Goal: Information Seeking & Learning: Learn about a topic

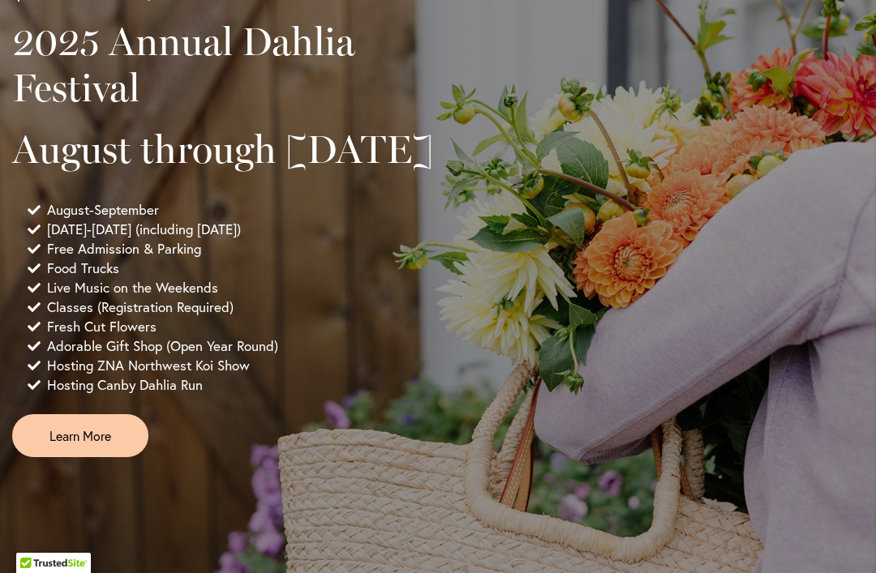
scroll to position [1305, 0]
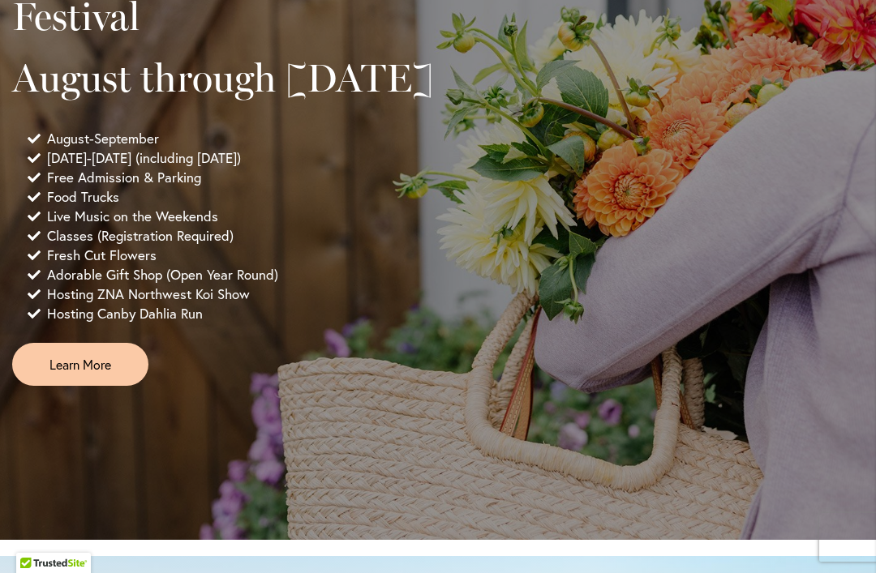
click at [122, 386] on link "Learn More" at bounding box center [80, 364] width 136 height 43
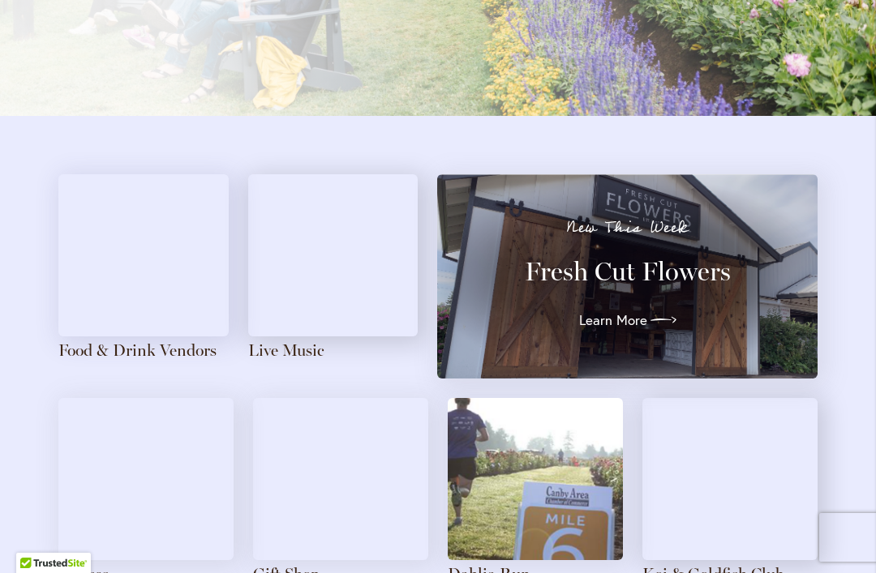
scroll to position [1803, 0]
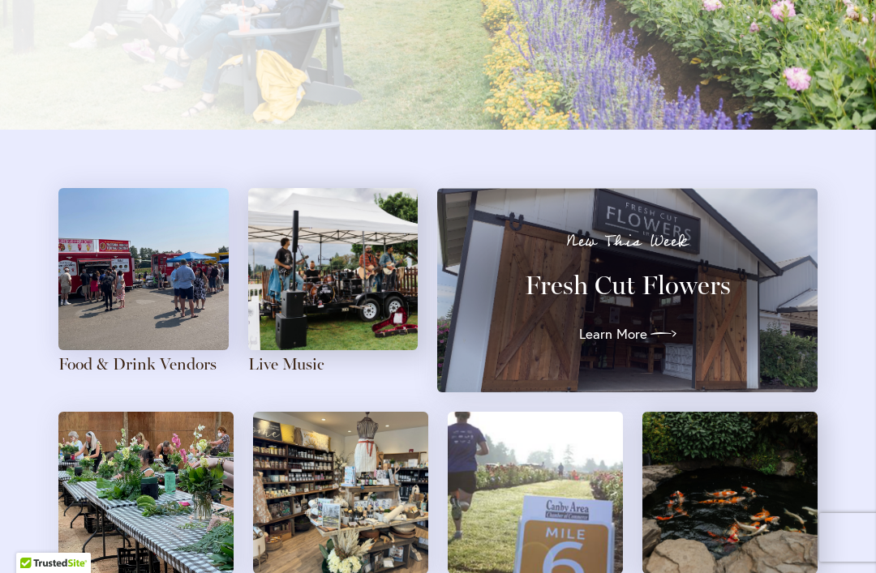
click at [170, 305] on img at bounding box center [143, 269] width 170 height 162
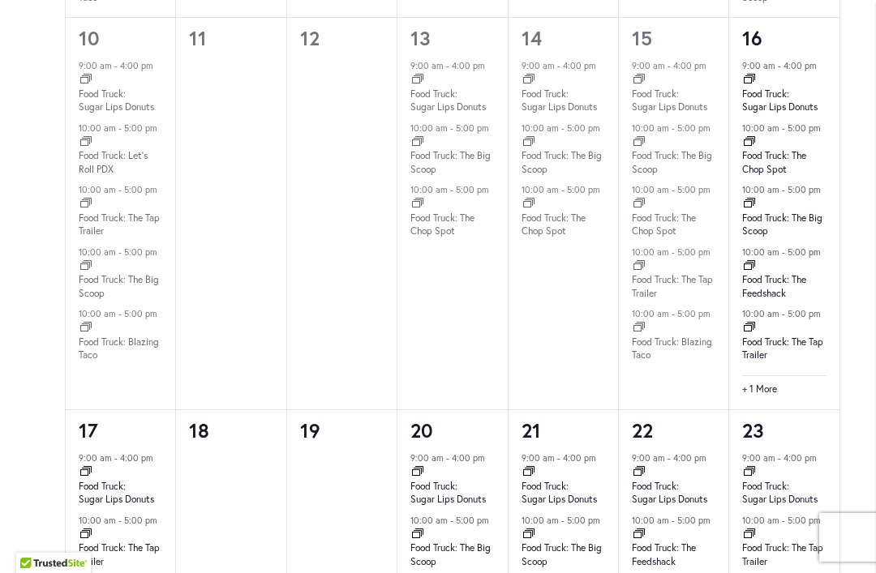
scroll to position [1758, 0]
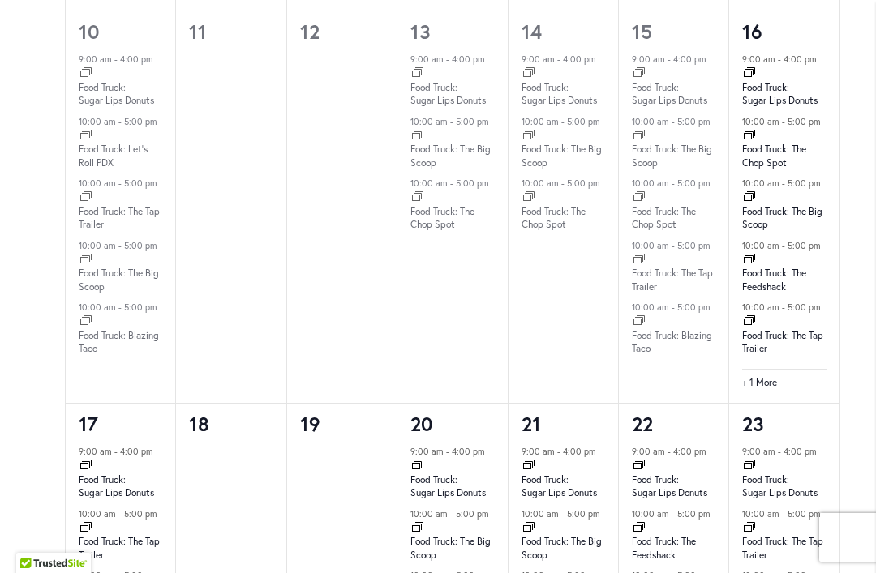
click at [791, 87] on link "Food Truck: Sugar Lips Donuts" at bounding box center [779, 94] width 75 height 27
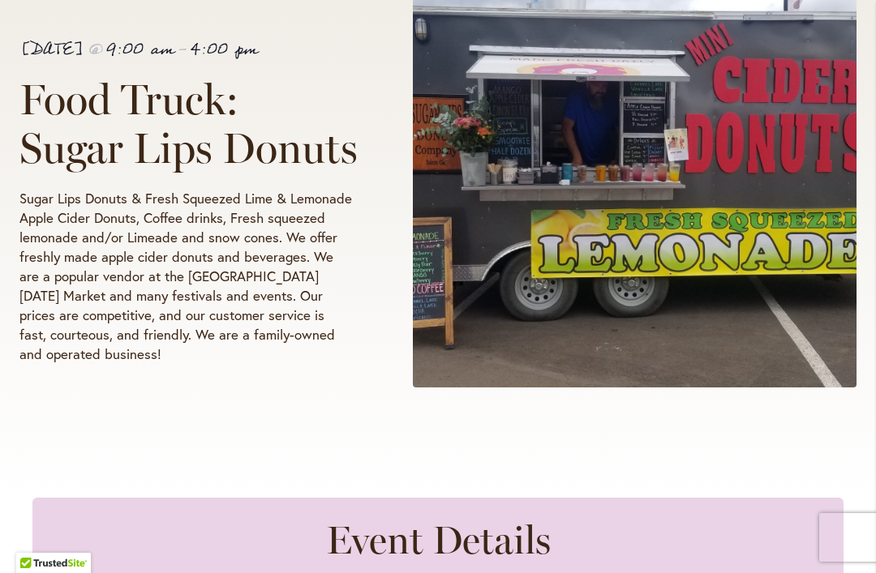
scroll to position [491, 0]
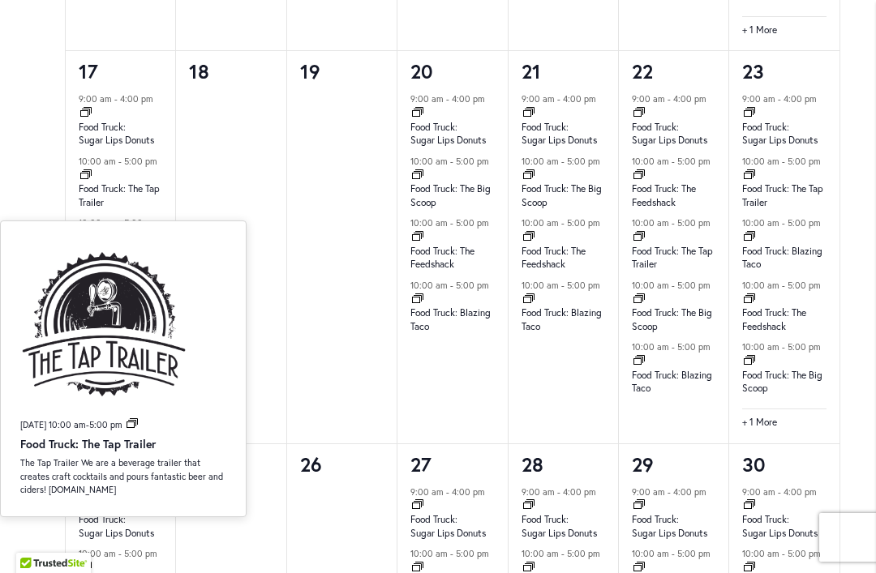
scroll to position [2126, 0]
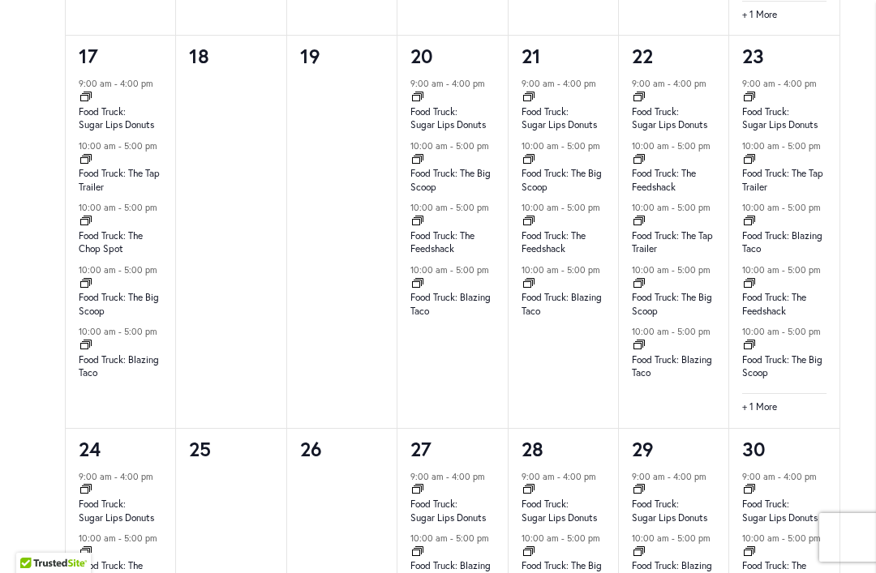
click at [156, 324] on div "10:00 am - 5:00 pm Event Series" at bounding box center [121, 338] width 84 height 28
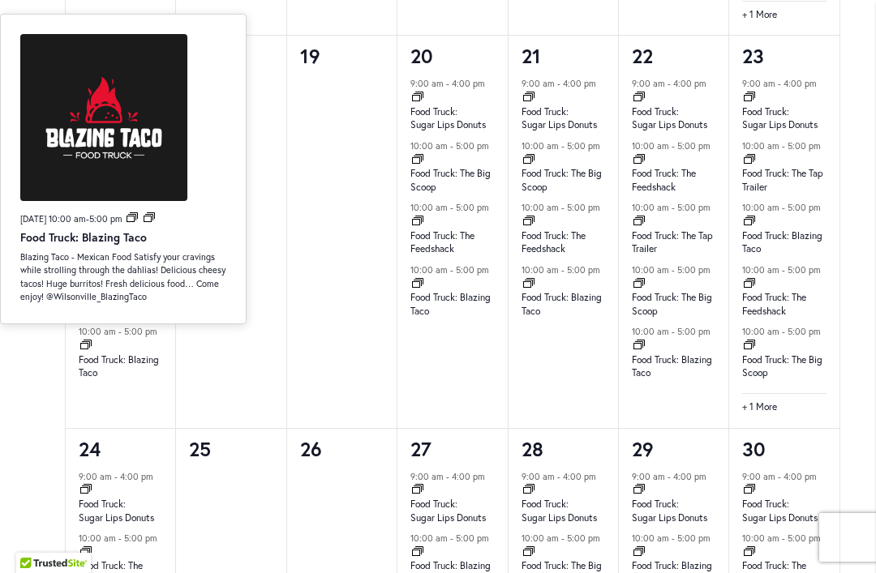
click at [271, 113] on div at bounding box center [230, 251] width 109 height 351
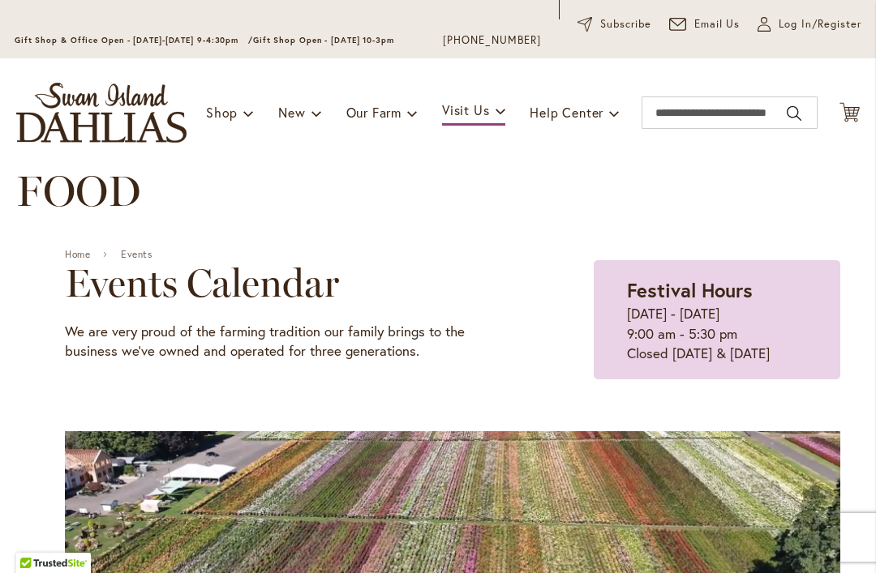
scroll to position [96, 0]
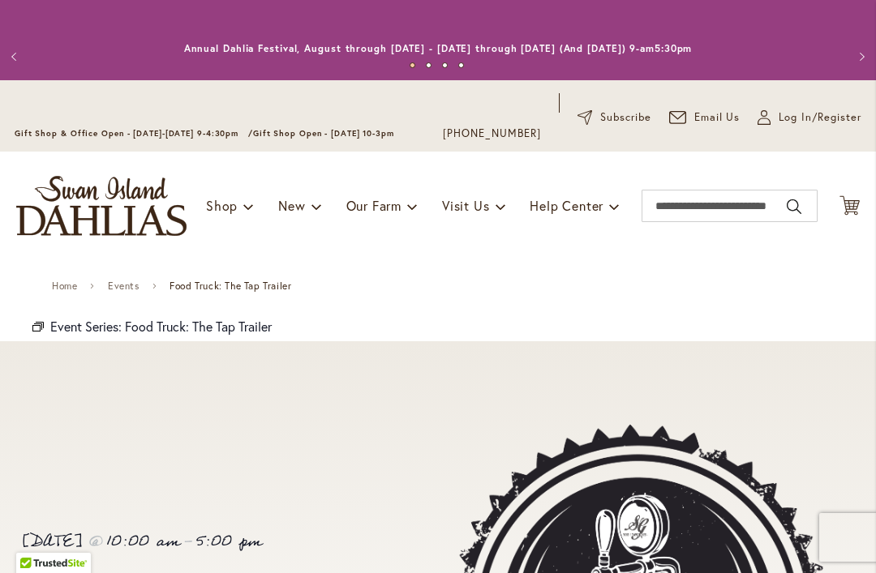
scroll to position [-2, 0]
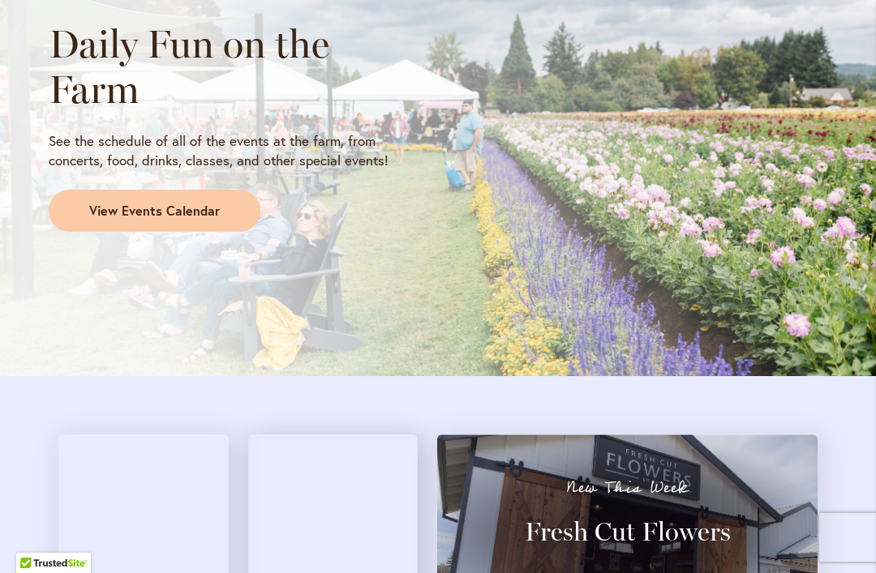
scroll to position [1542, 0]
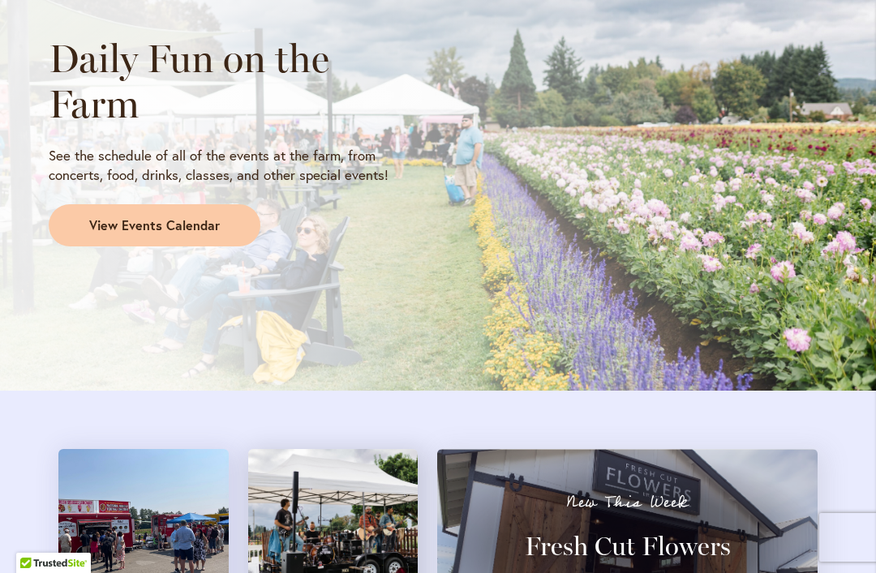
click at [222, 216] on link "View Events Calendar" at bounding box center [155, 225] width 212 height 42
